Goal: Find contact information: Find contact information

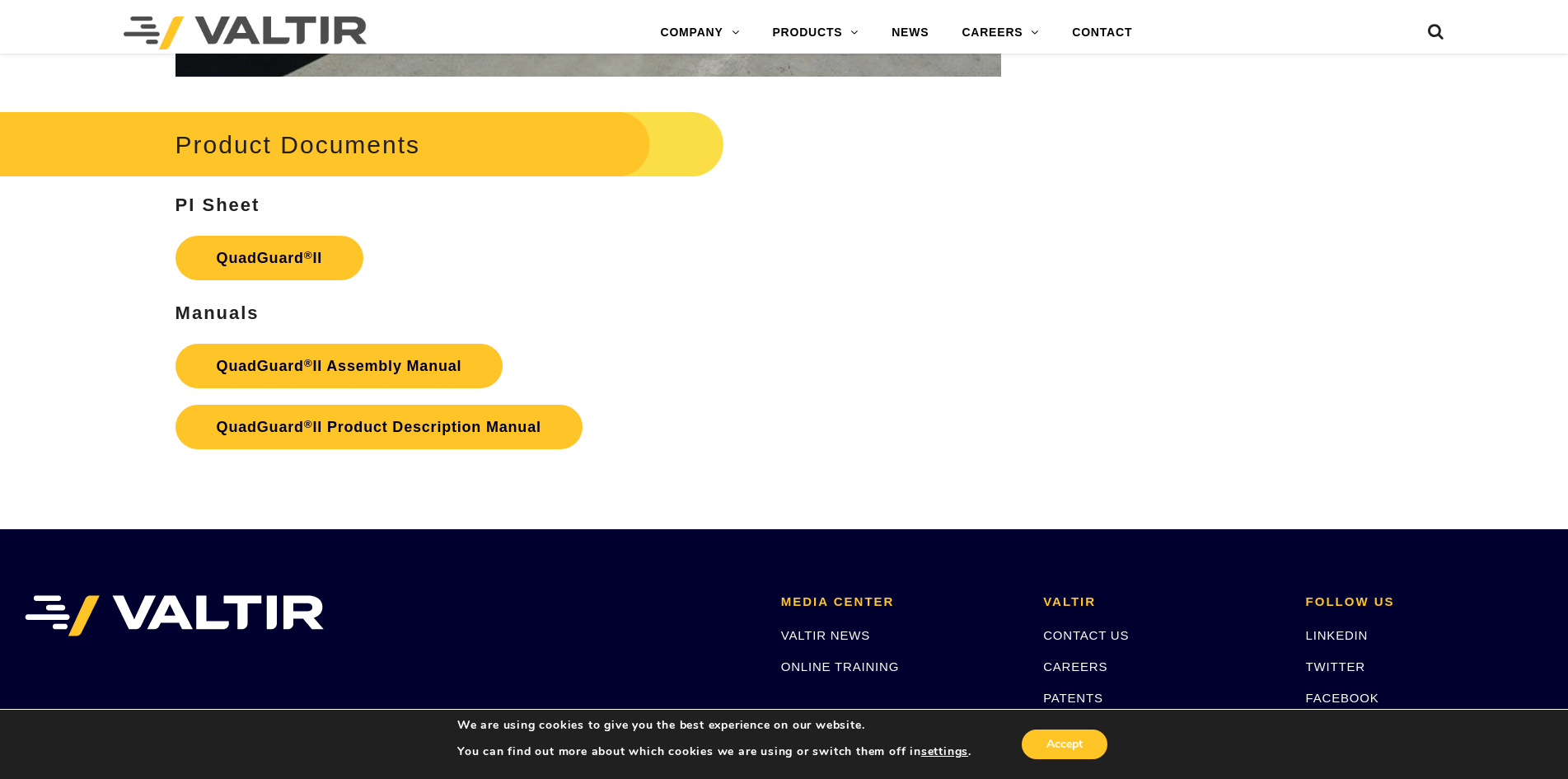
scroll to position [3296, 0]
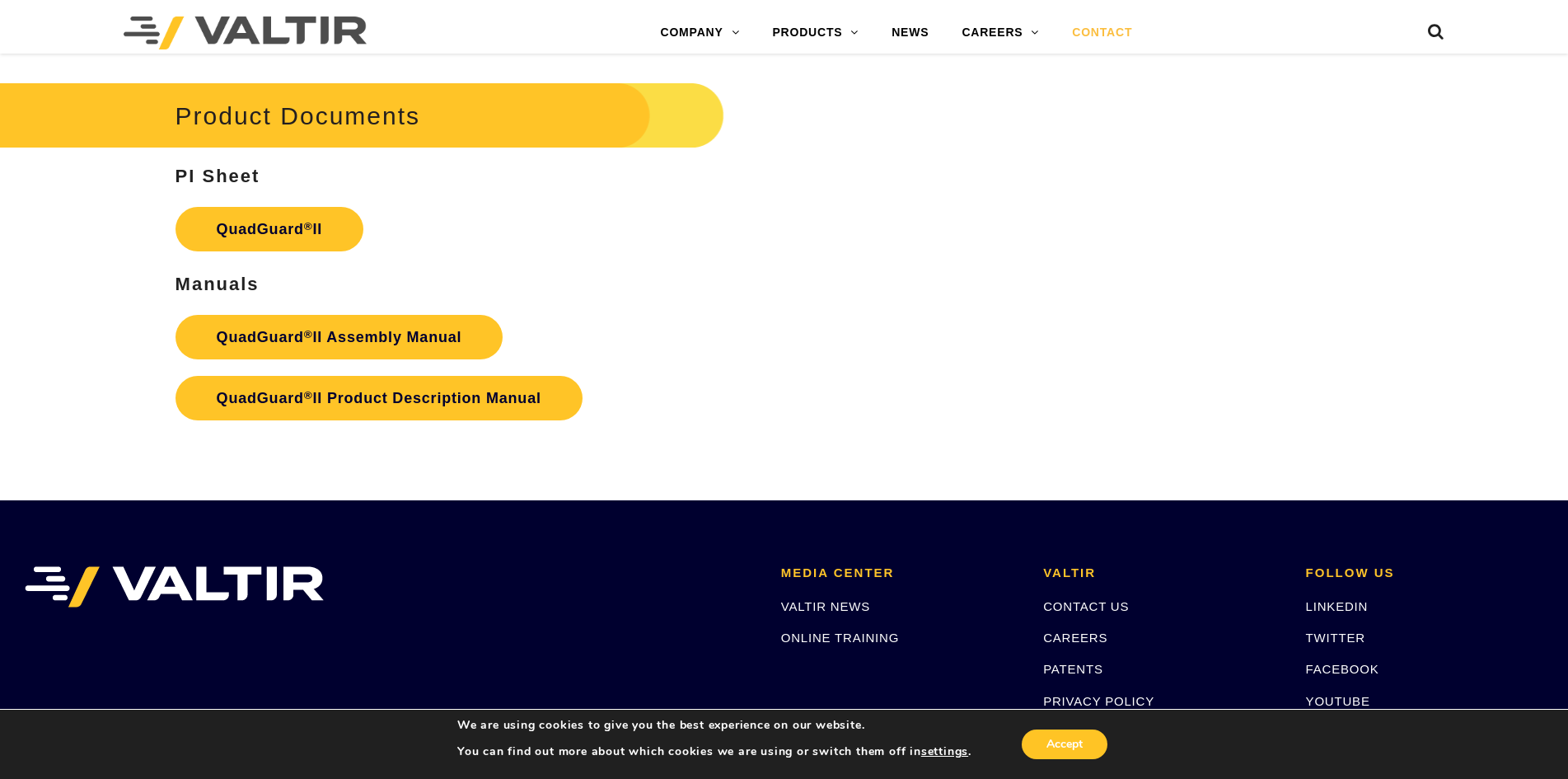
click at [1116, 29] on link "CONTACT" at bounding box center [1102, 33] width 93 height 33
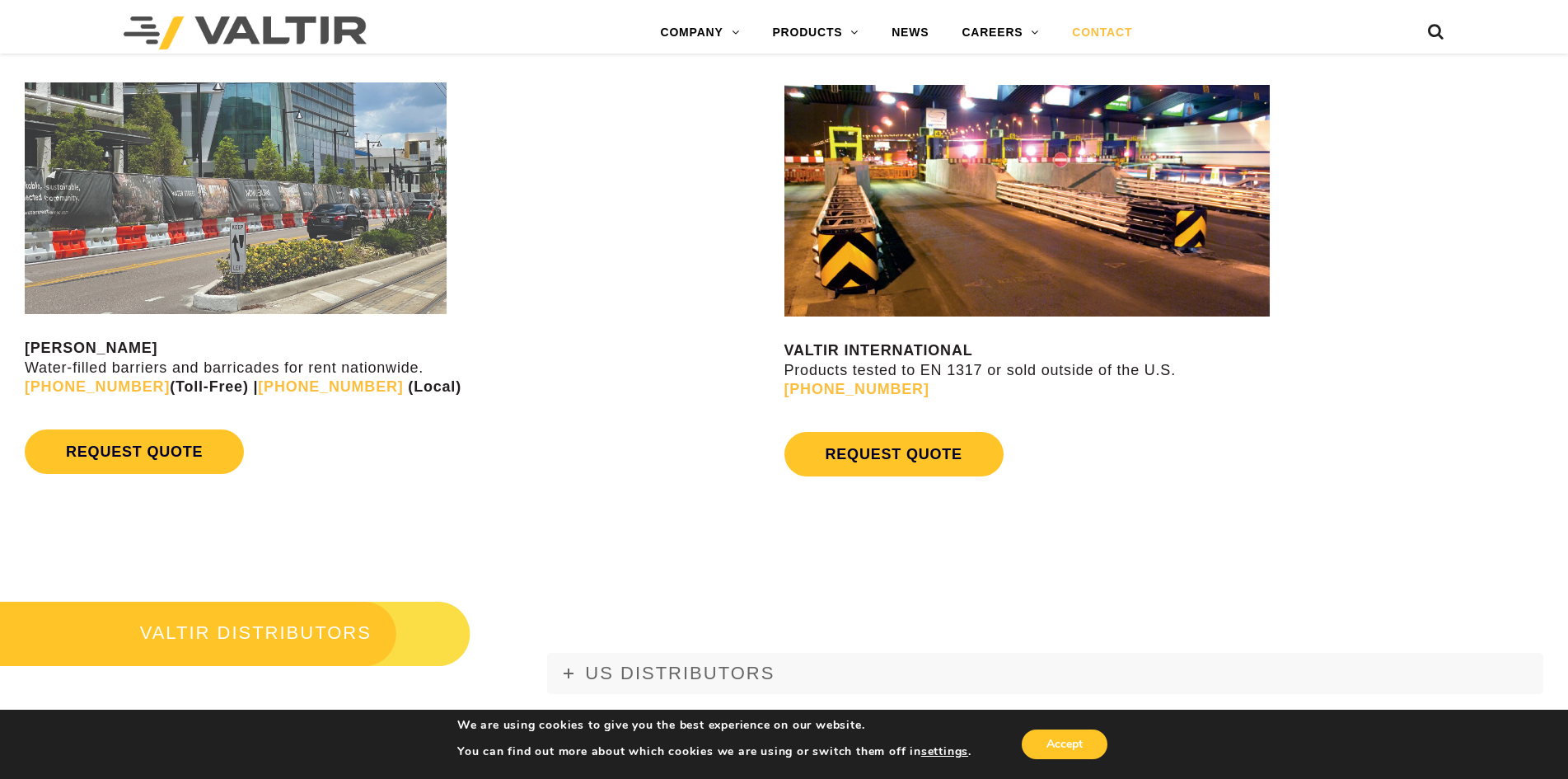
scroll to position [1566, 0]
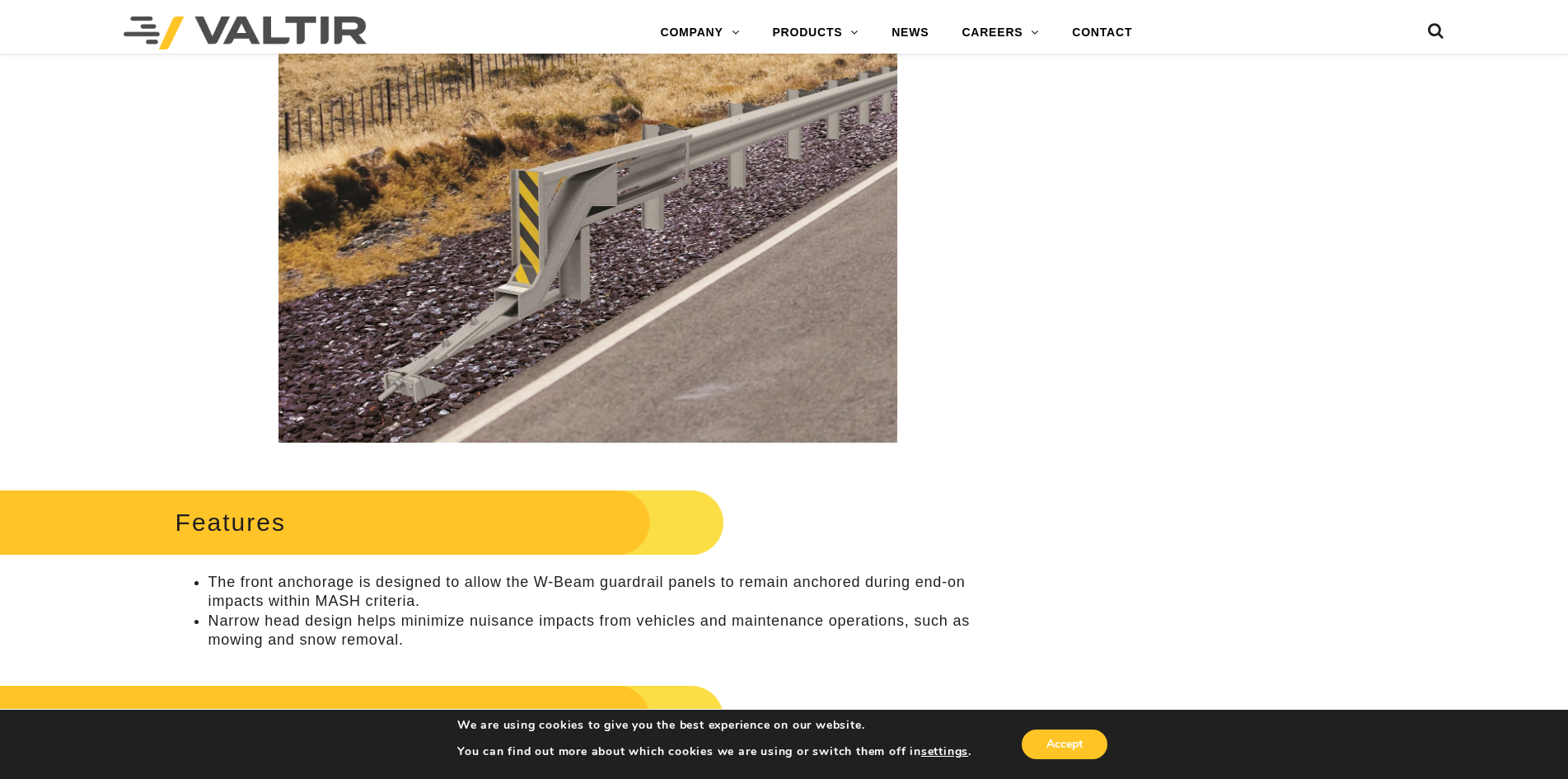
scroll to position [495, 0]
